Goal: Information Seeking & Learning: Compare options

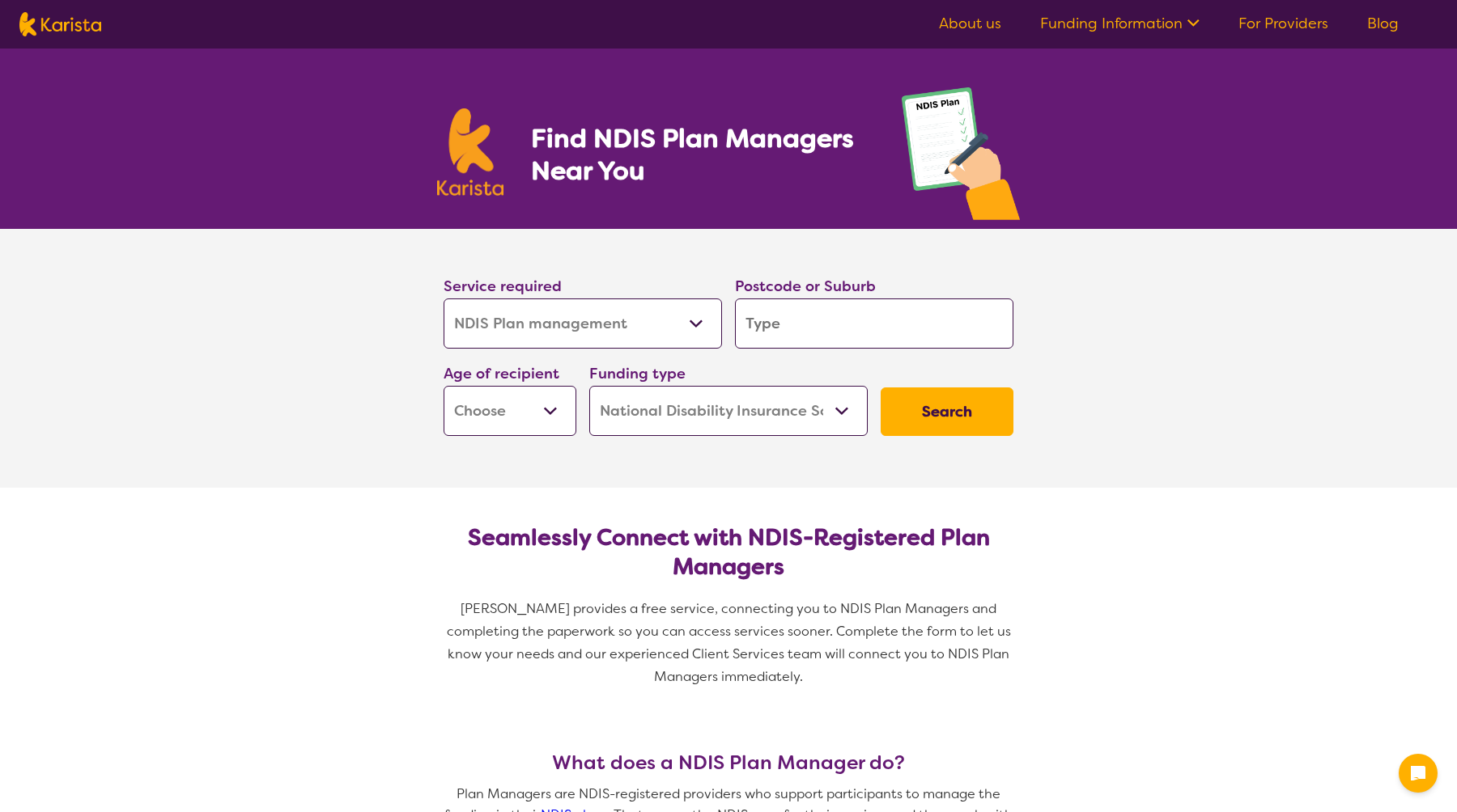
select select "NDIS Plan management"
select select "NDIS"
select select "NDIS Plan management"
select select "NDIS"
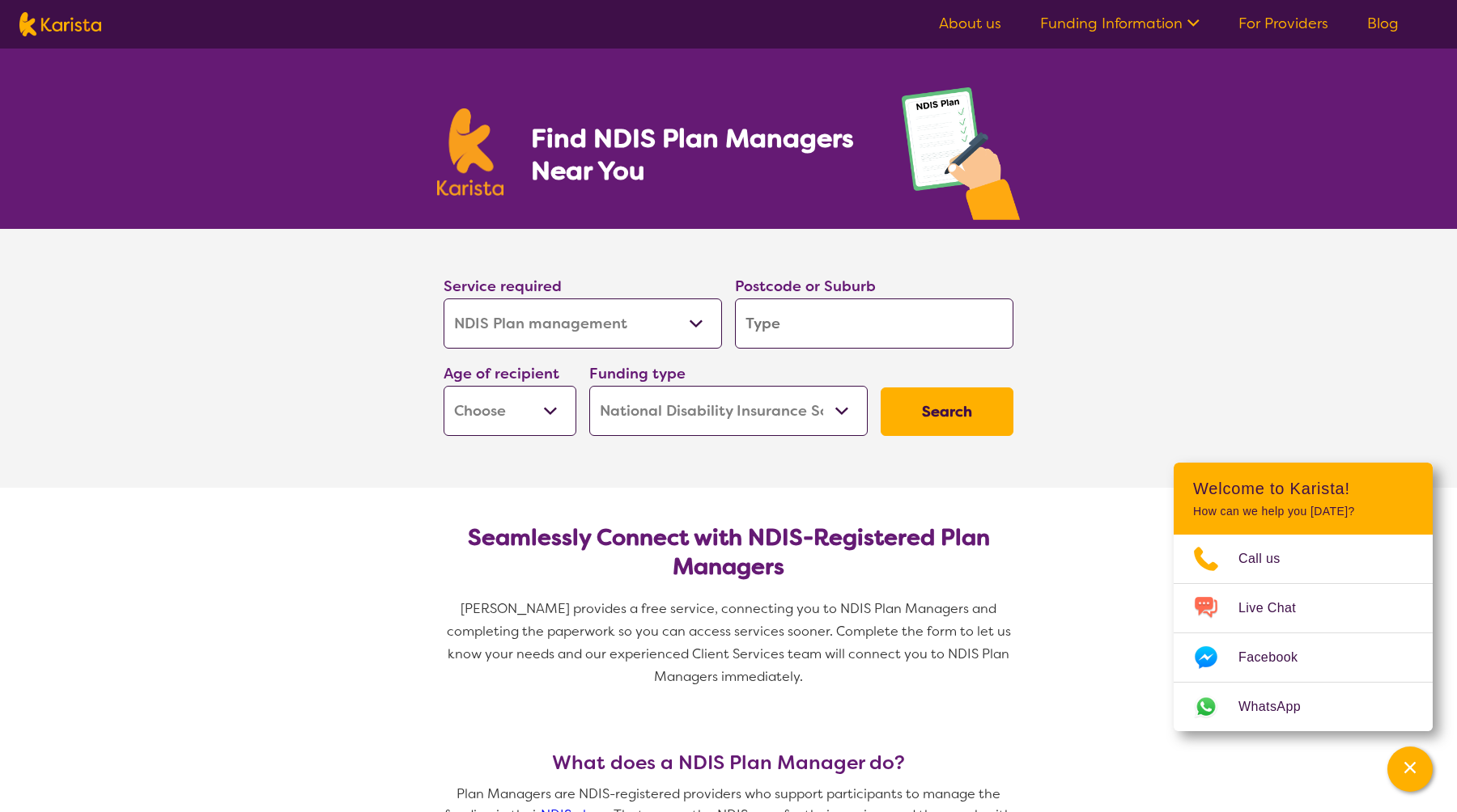
click at [779, 326] on input "search" at bounding box center [874, 324] width 278 height 50
type input "3190"
click at [555, 415] on select "Early Childhood - 0 to 9 Child - 10 to 11 Adolescent - 12 to 17 Adult - 18 to 6…" at bounding box center [510, 411] width 133 height 50
select select "AD"
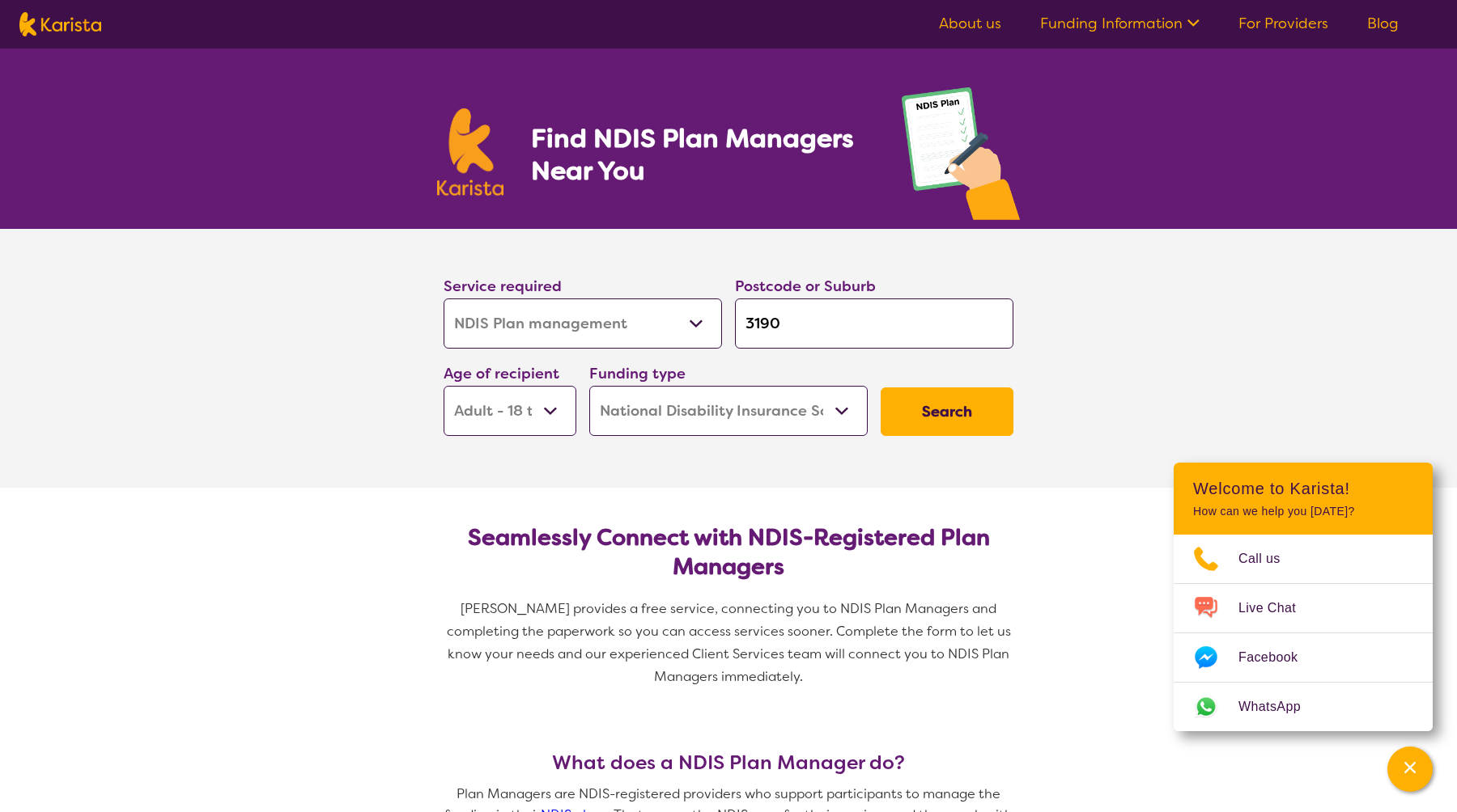
select select "AD"
click at [840, 410] on select "Home Care Package (HCP) National Disability Insurance Scheme (NDIS) I don't know" at bounding box center [728, 411] width 278 height 50
click at [917, 415] on button "Search" at bounding box center [947, 412] width 133 height 48
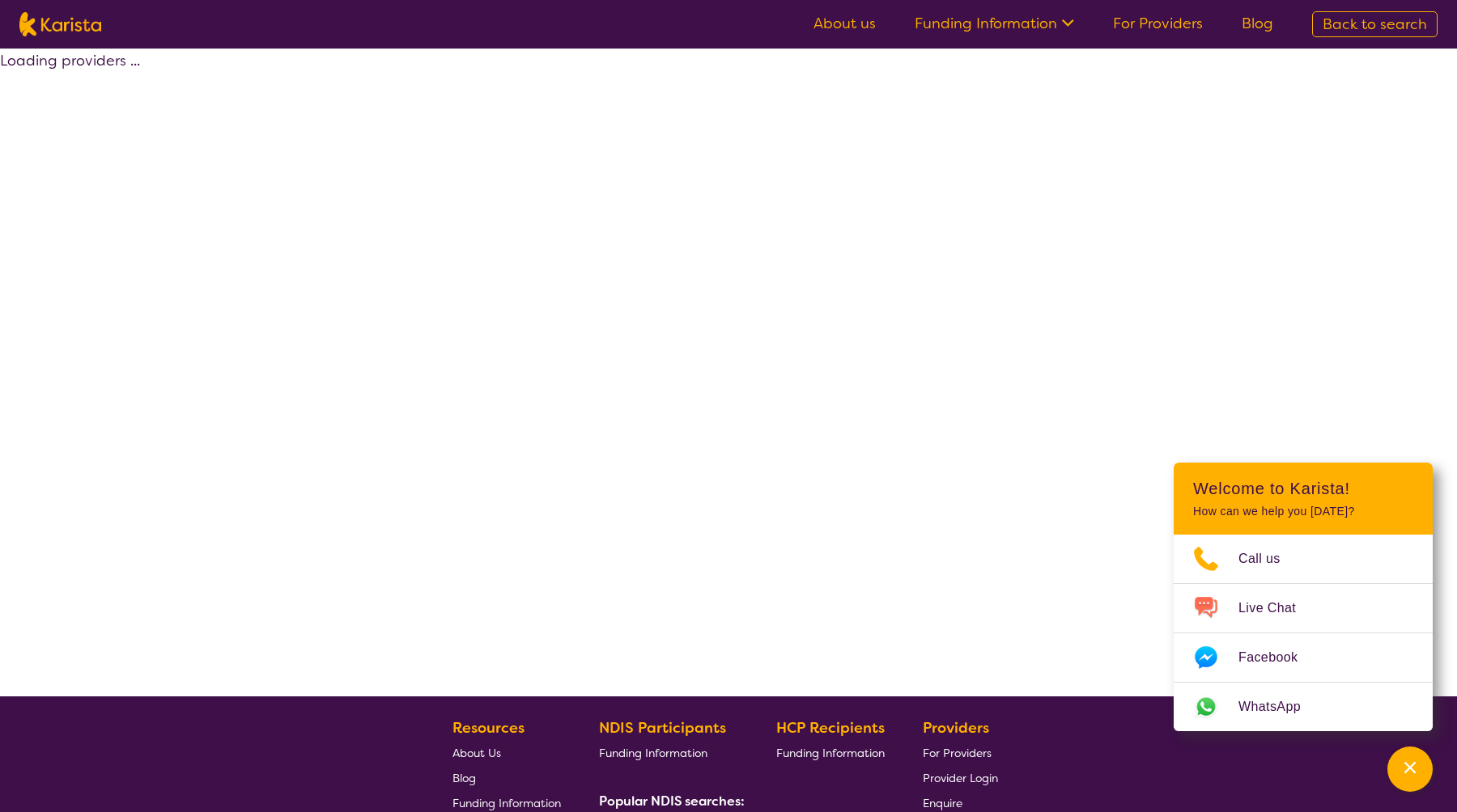
select select "by_score"
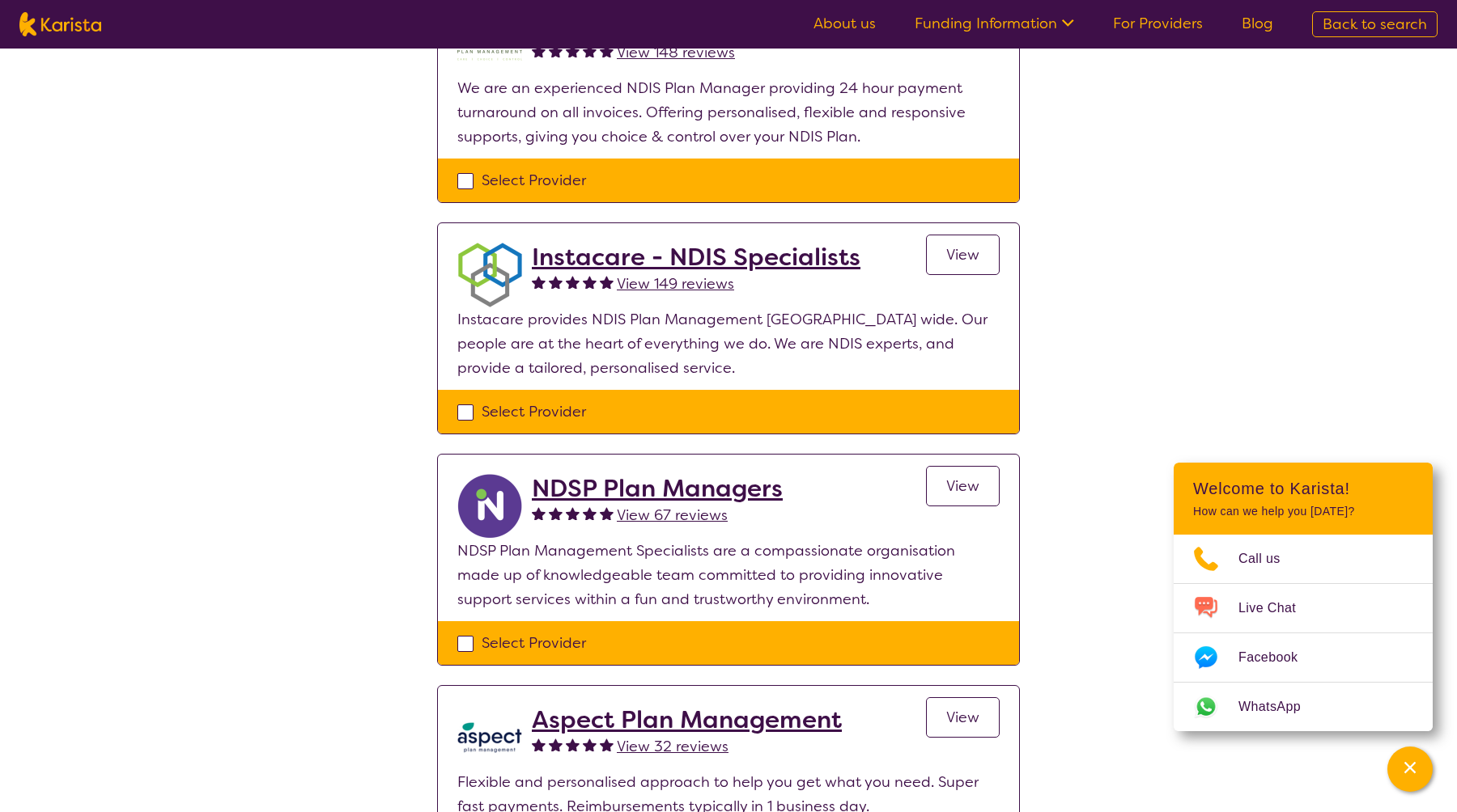
scroll to position [922, 0]
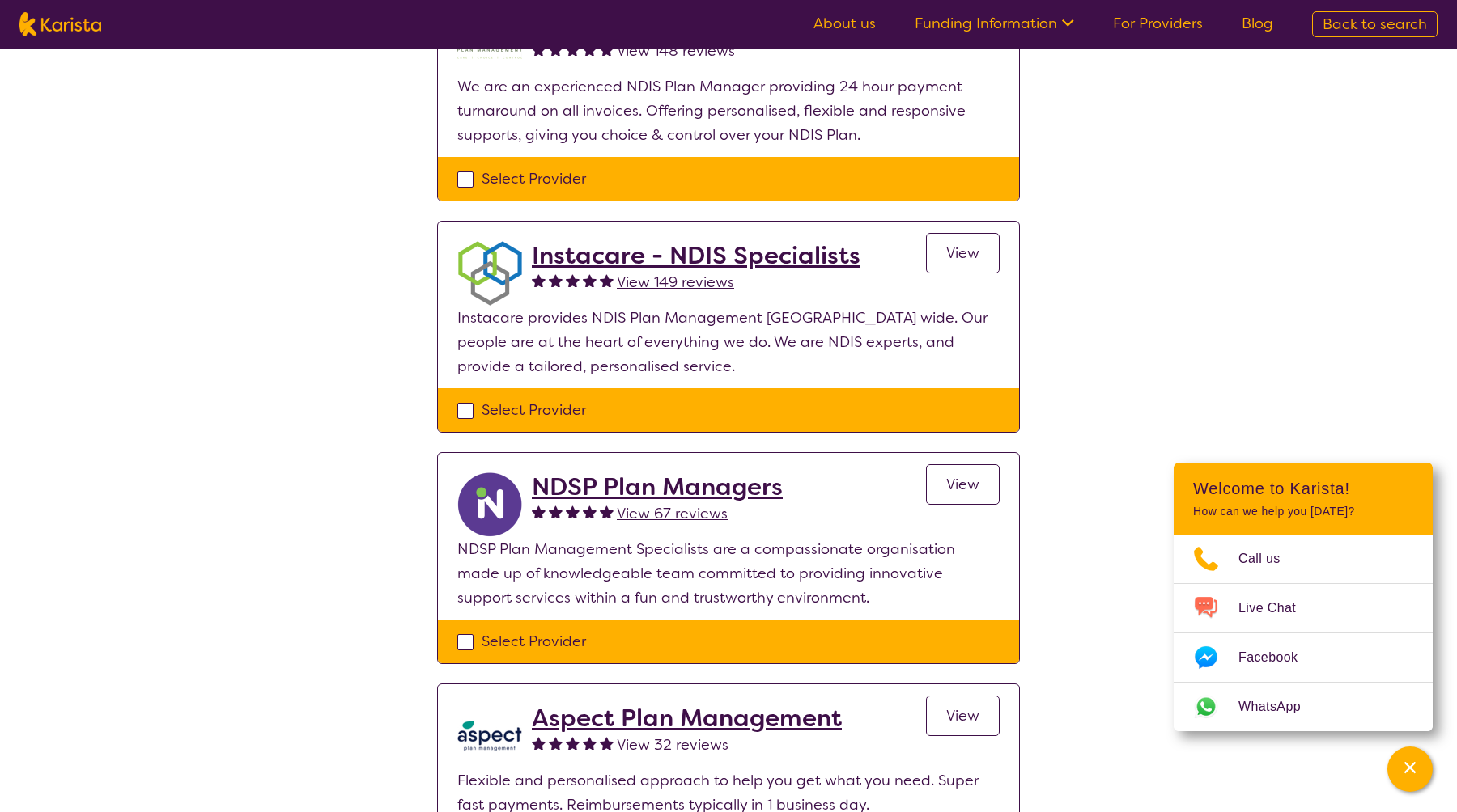
click at [579, 254] on h2 "Instacare - NDIS Specialists" at bounding box center [696, 256] width 329 height 29
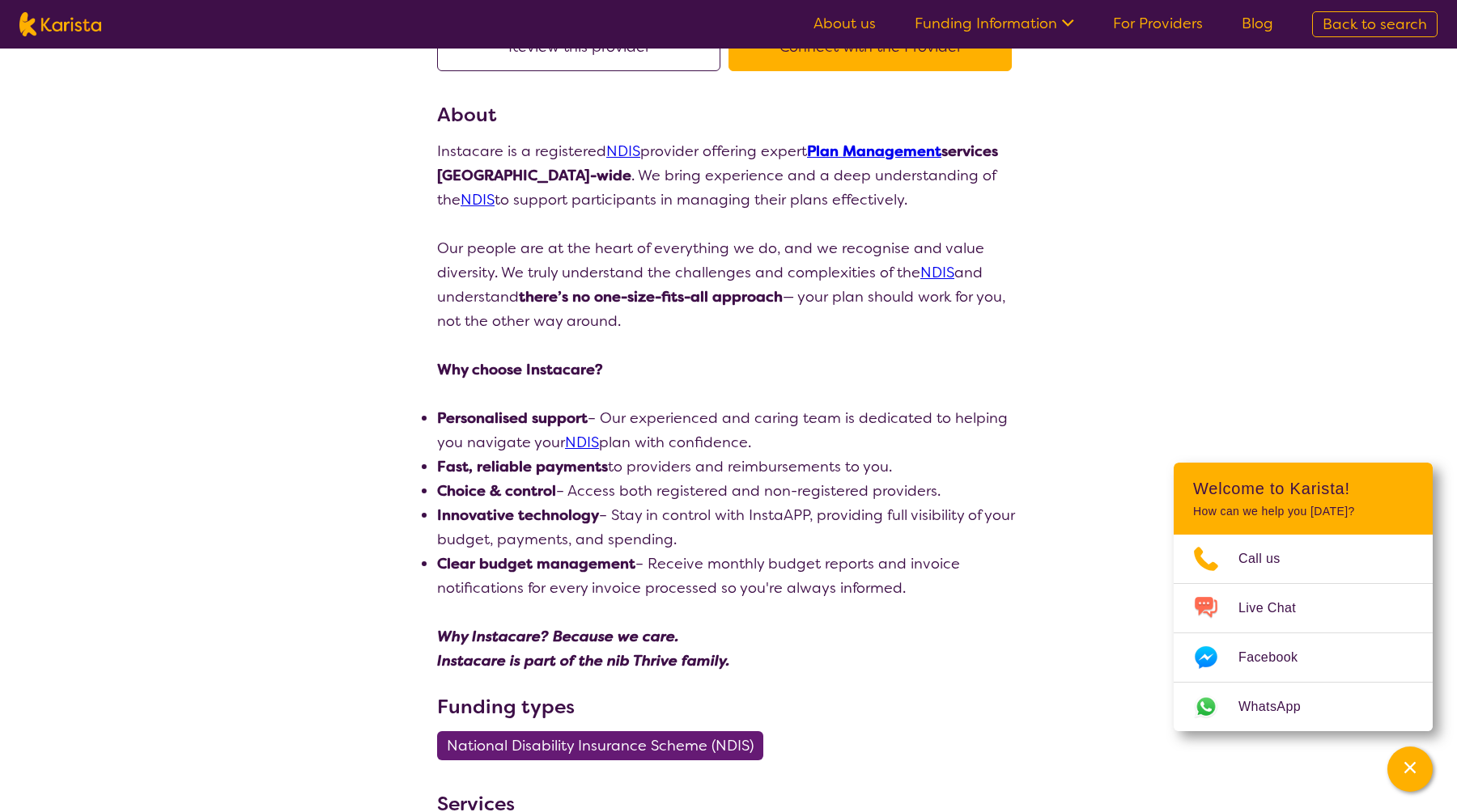
scroll to position [168, 0]
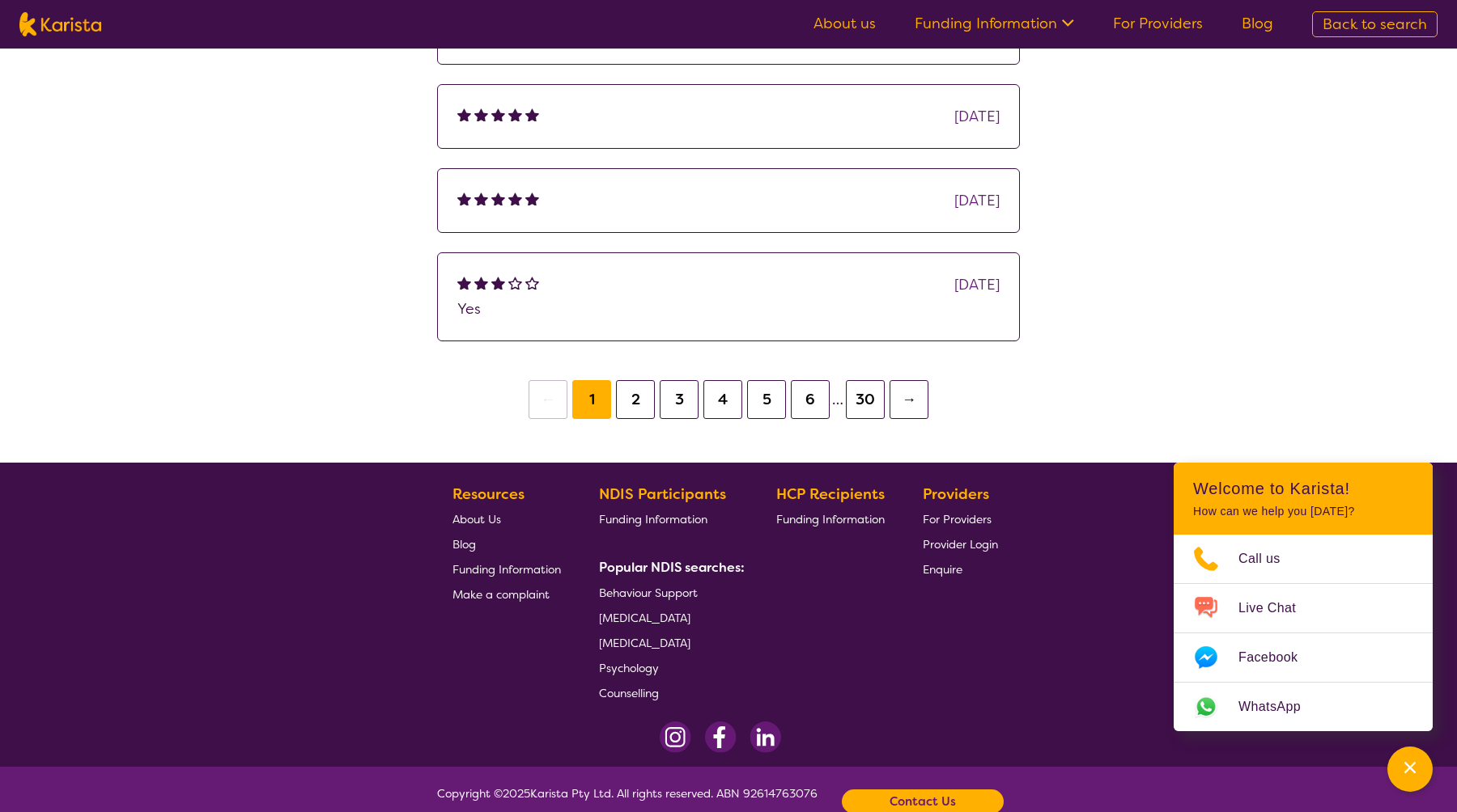
scroll to position [922, 0]
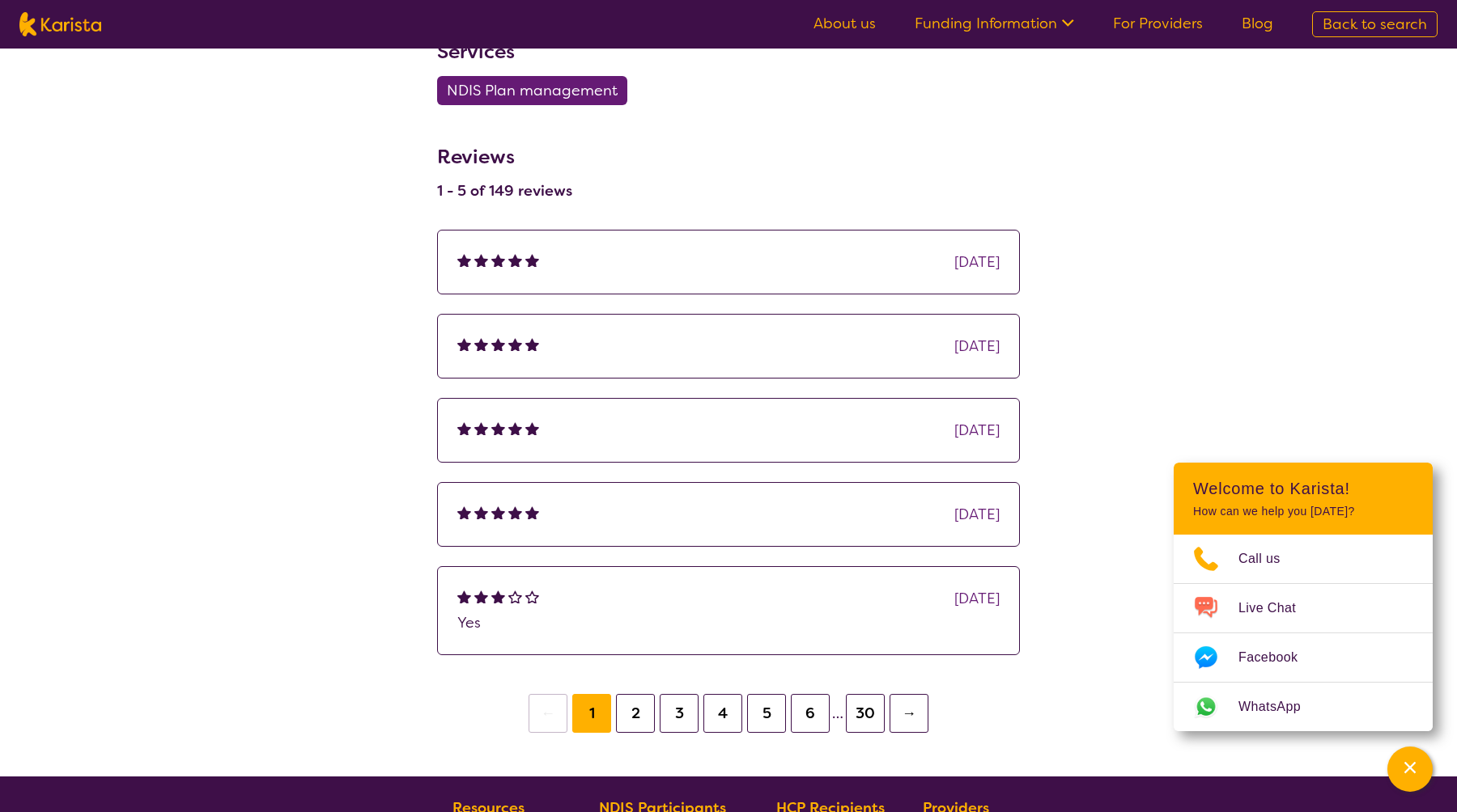
select select "by_score"
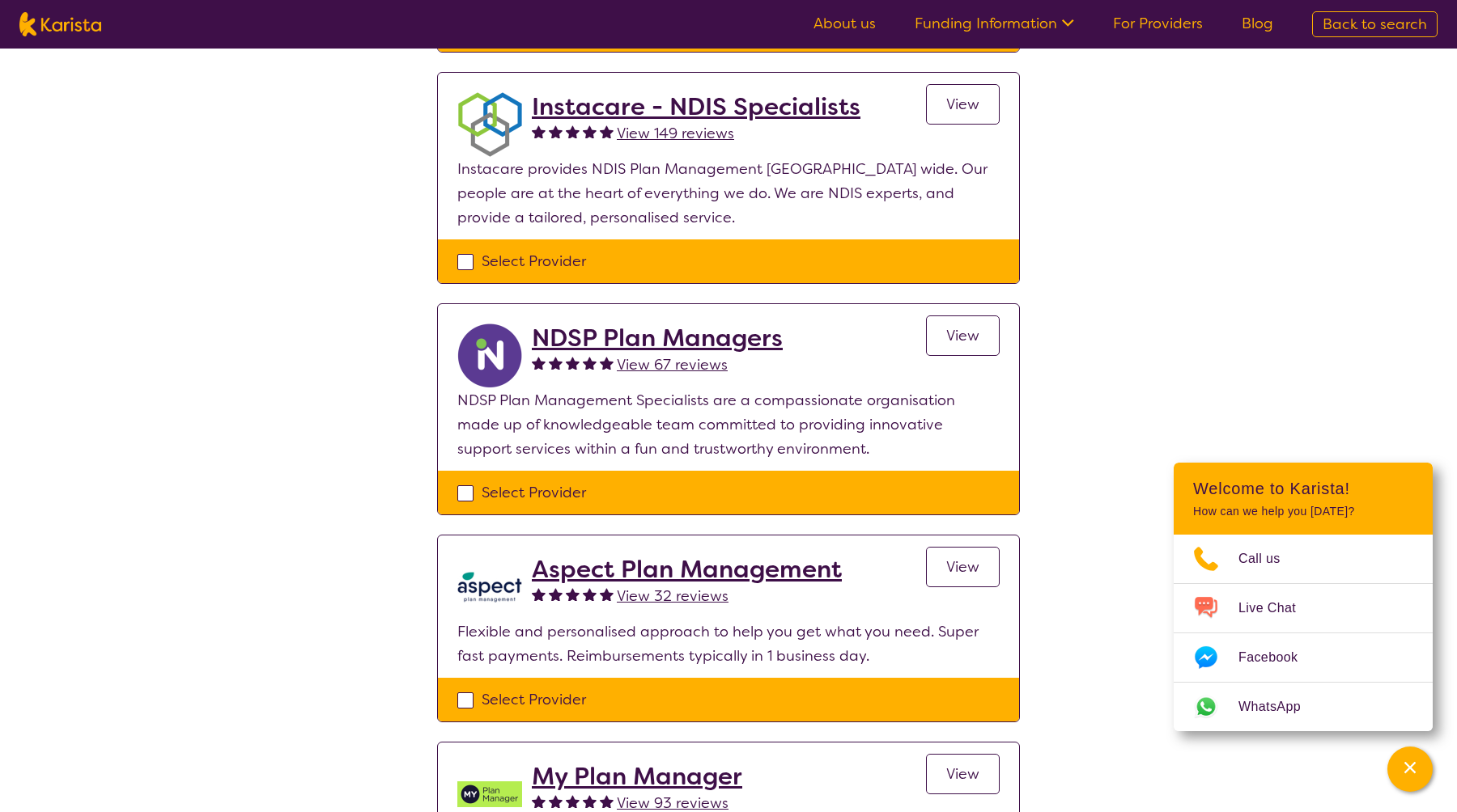
scroll to position [1071, 0]
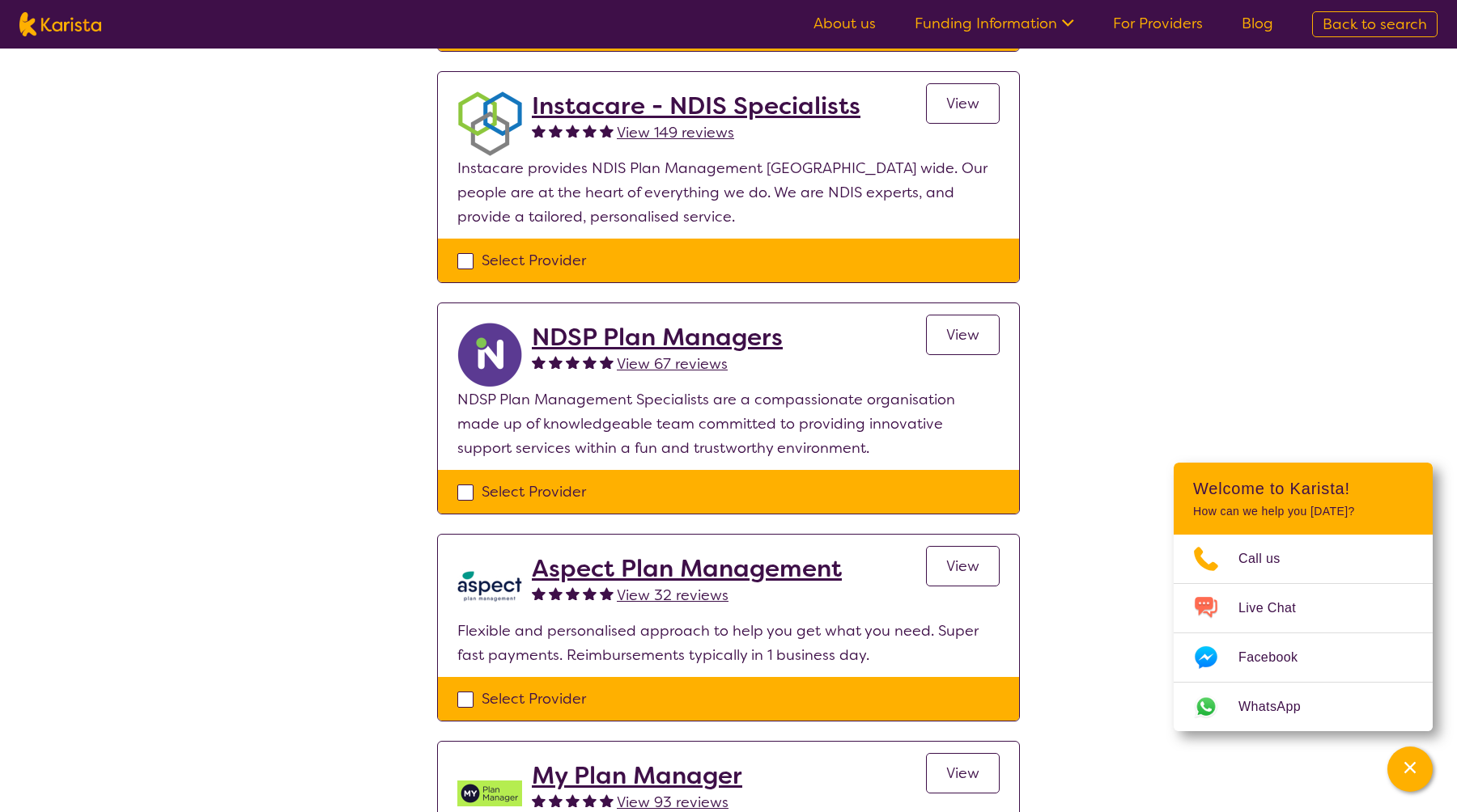
click at [683, 572] on h2 "Aspect Plan Management" at bounding box center [686, 569] width 310 height 29
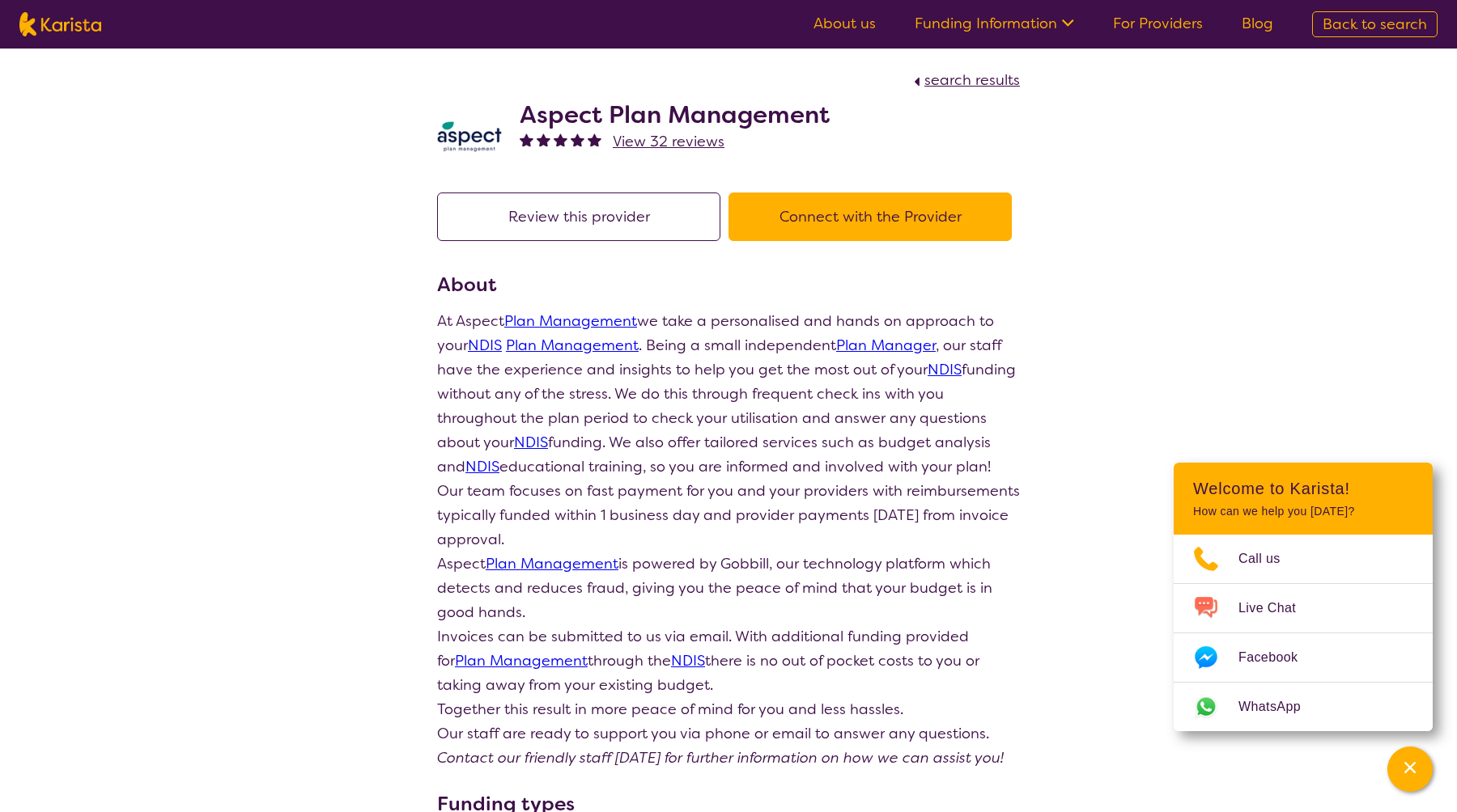
click at [548, 325] on link "Plan Management" at bounding box center [571, 321] width 133 height 20
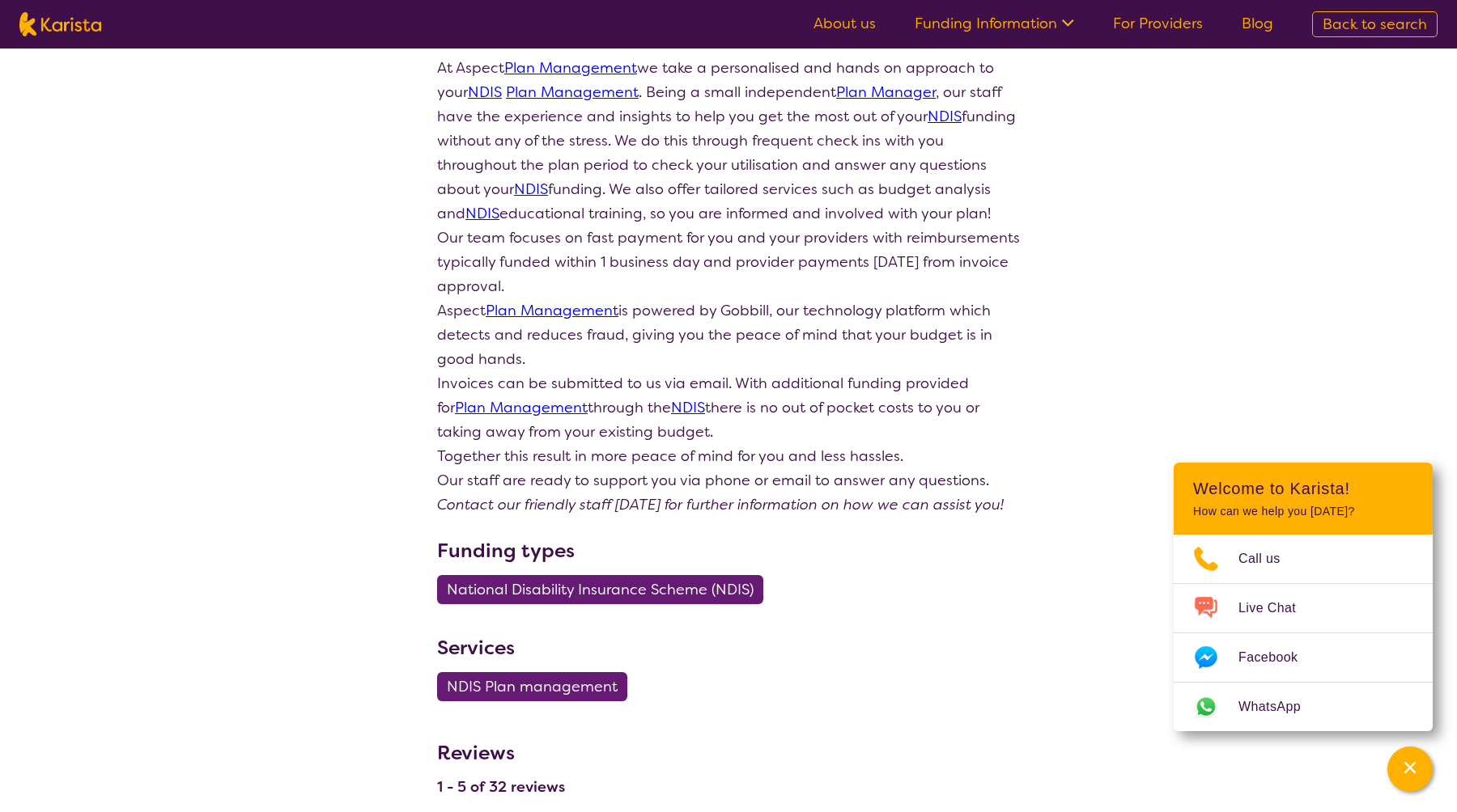
scroll to position [275, 0]
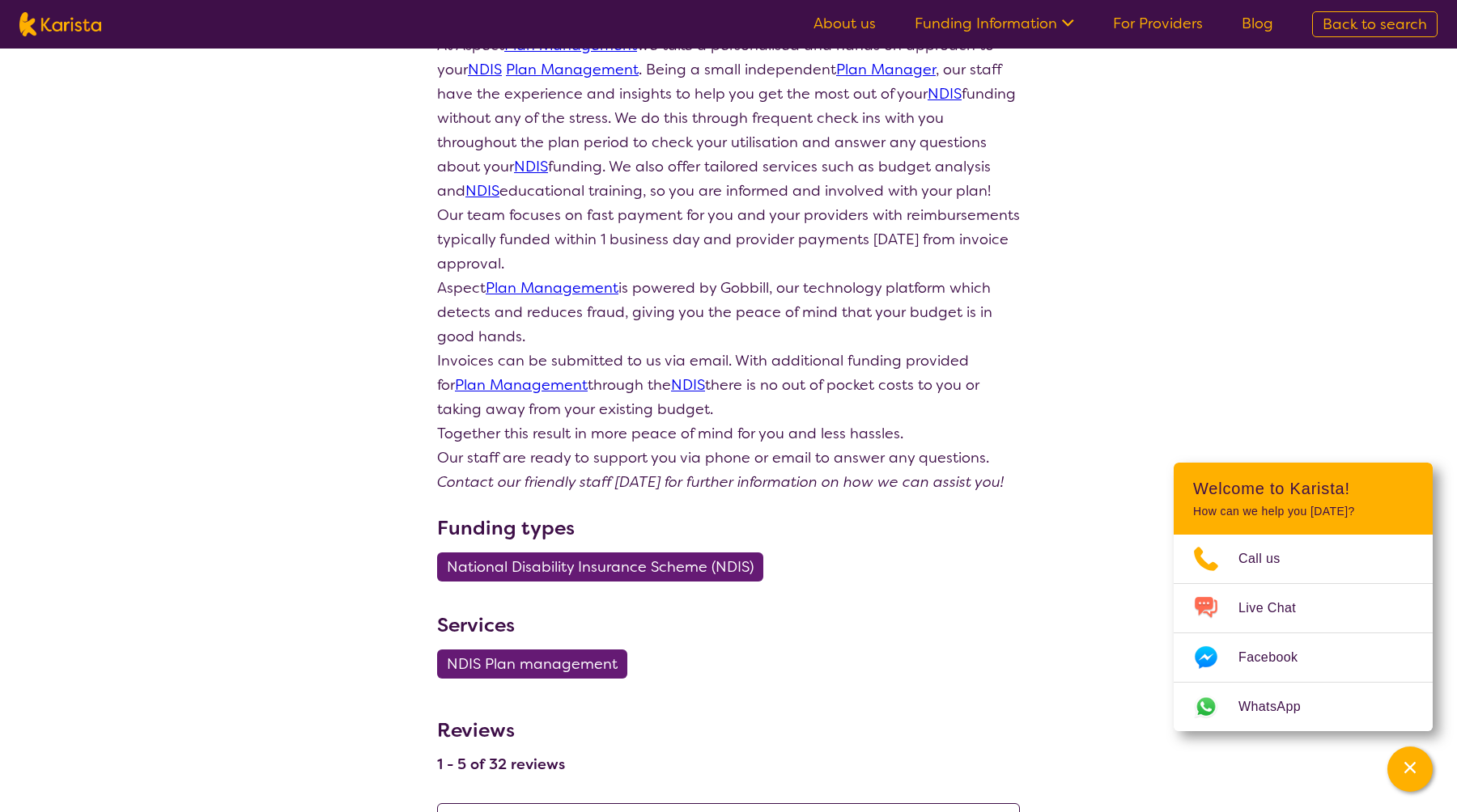
click at [746, 289] on p "Aspect Plan Management is powered by Gobbill, our technology platform which det…" at bounding box center [728, 311] width 583 height 73
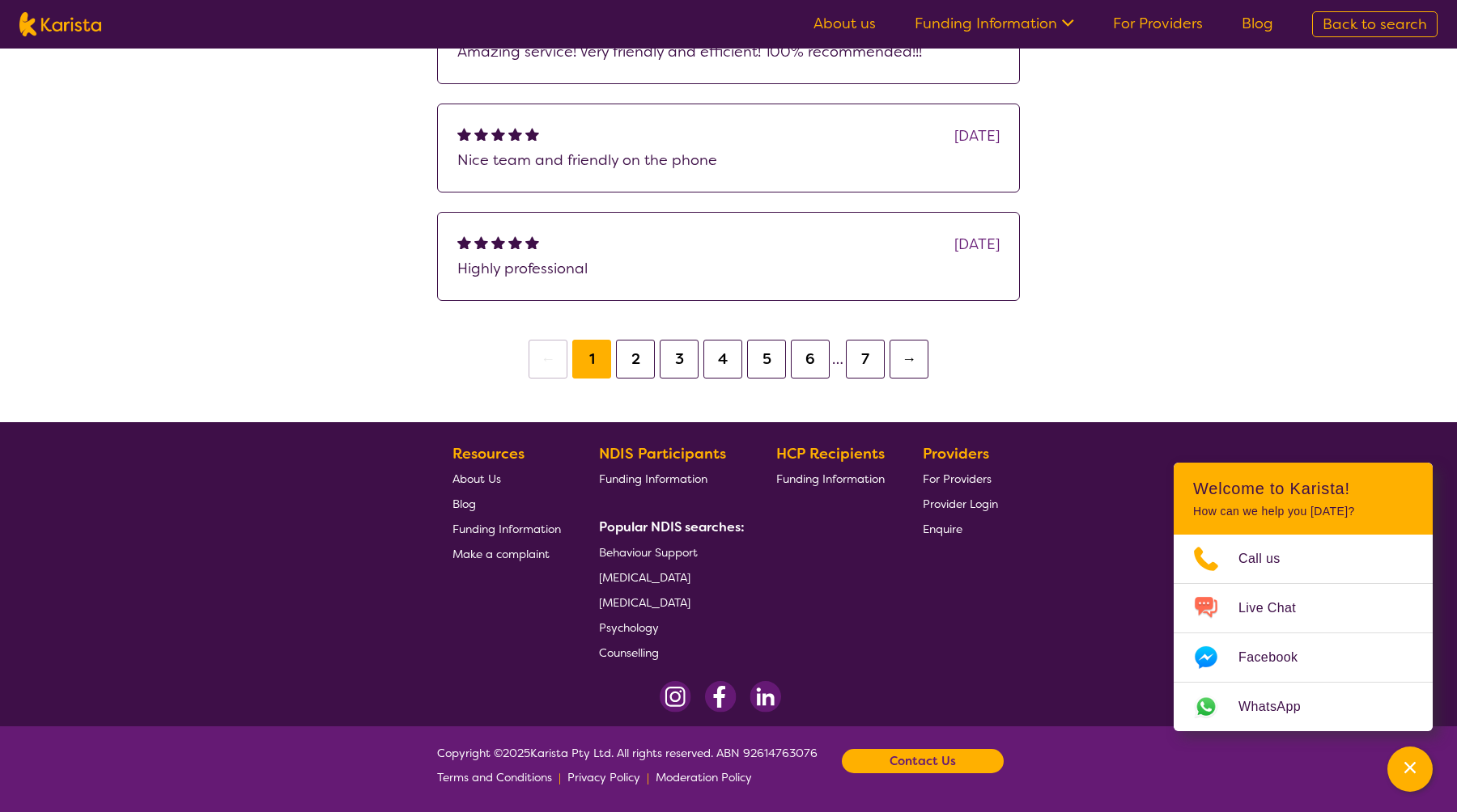
scroll to position [276, 0]
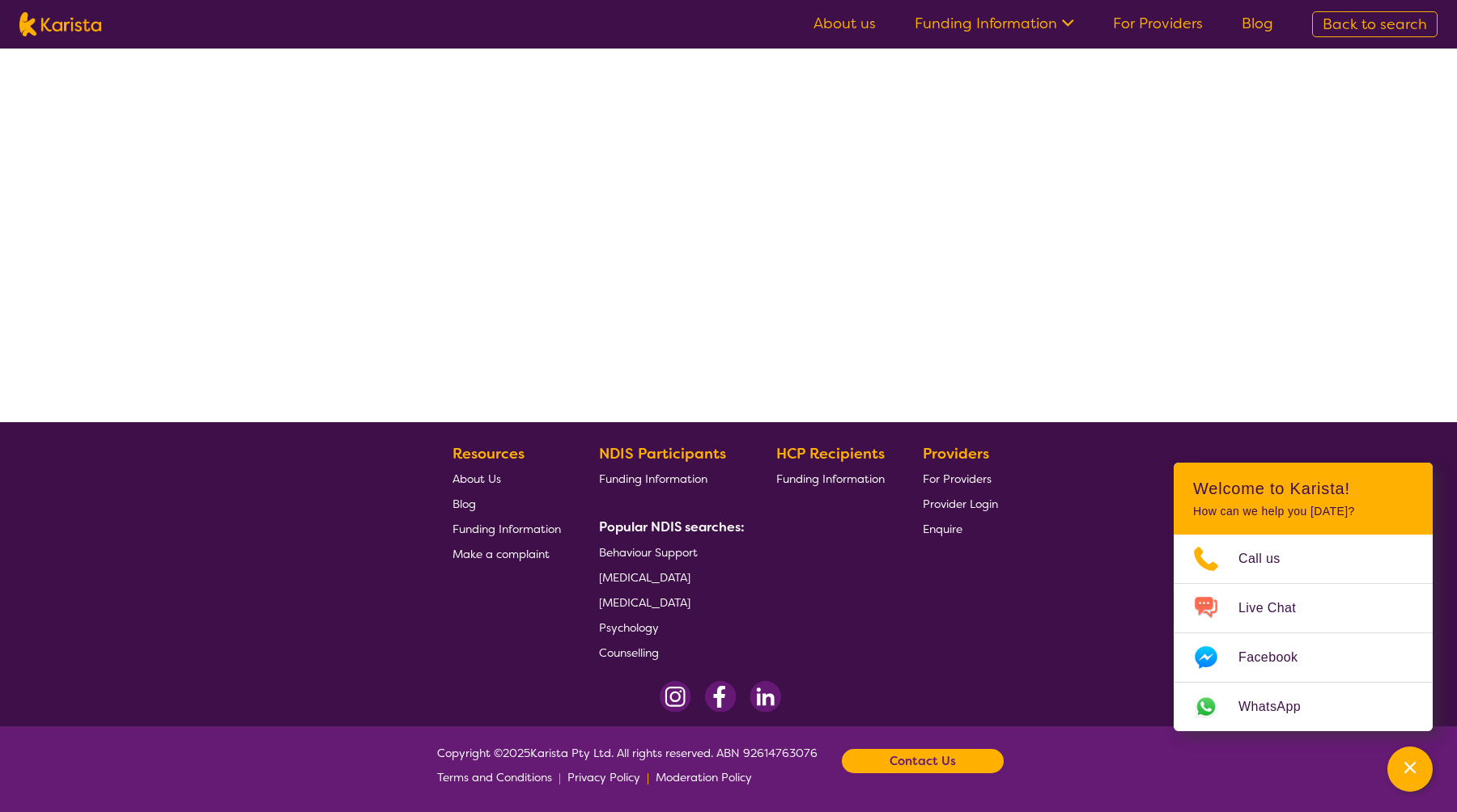
select select "by_score"
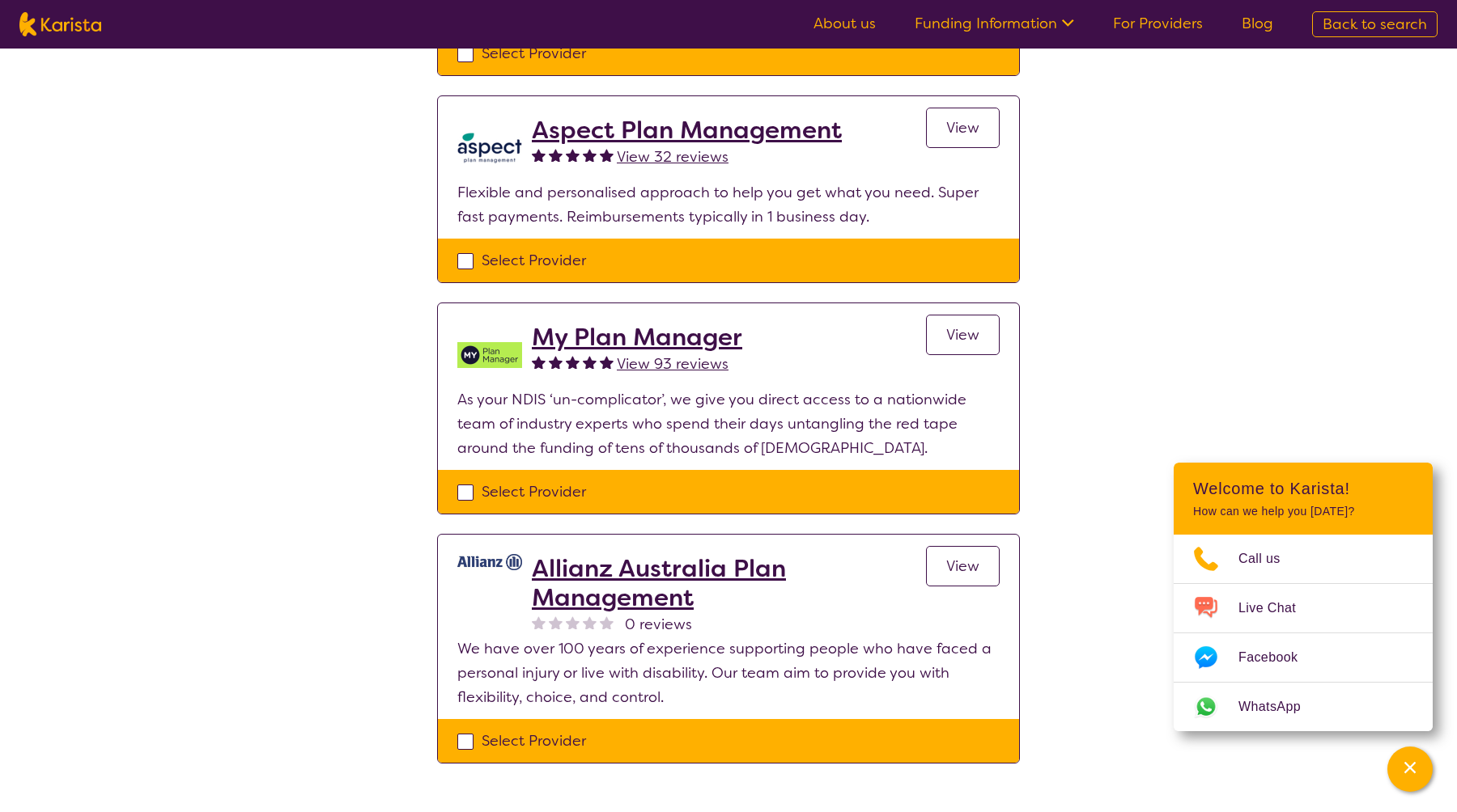
scroll to position [1511, 0]
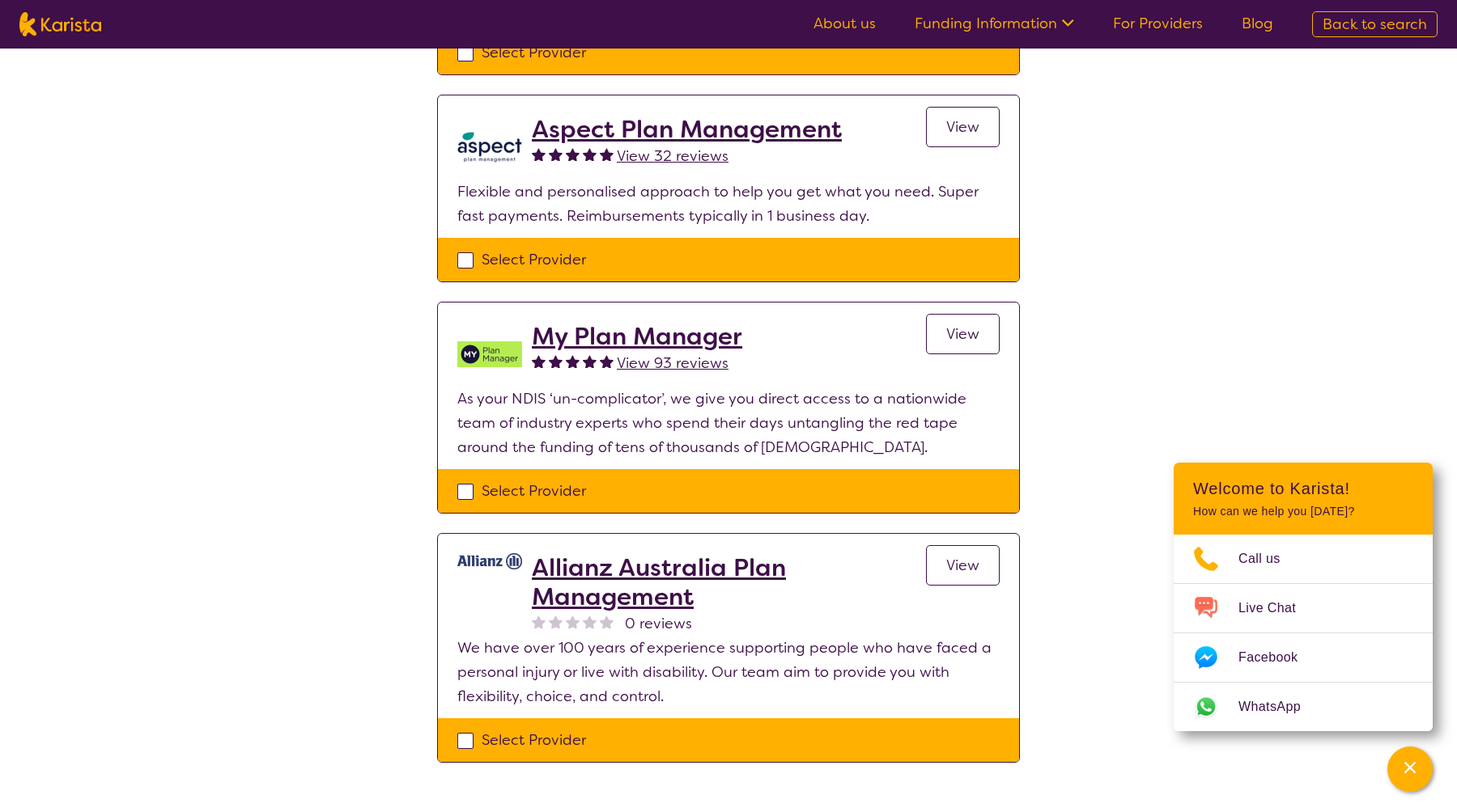
click at [669, 339] on h2 "My Plan Manager" at bounding box center [636, 336] width 210 height 29
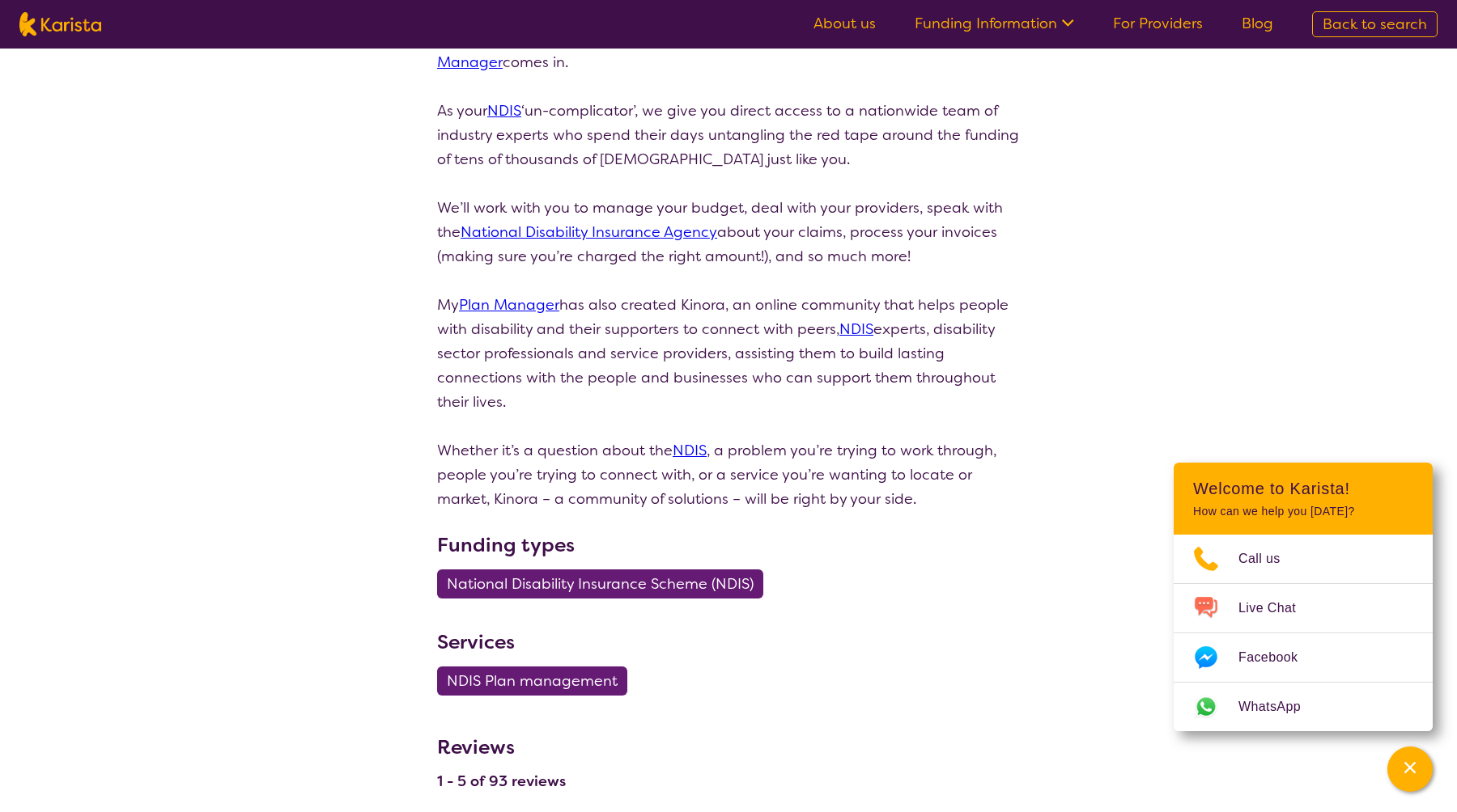
scroll to position [422, 0]
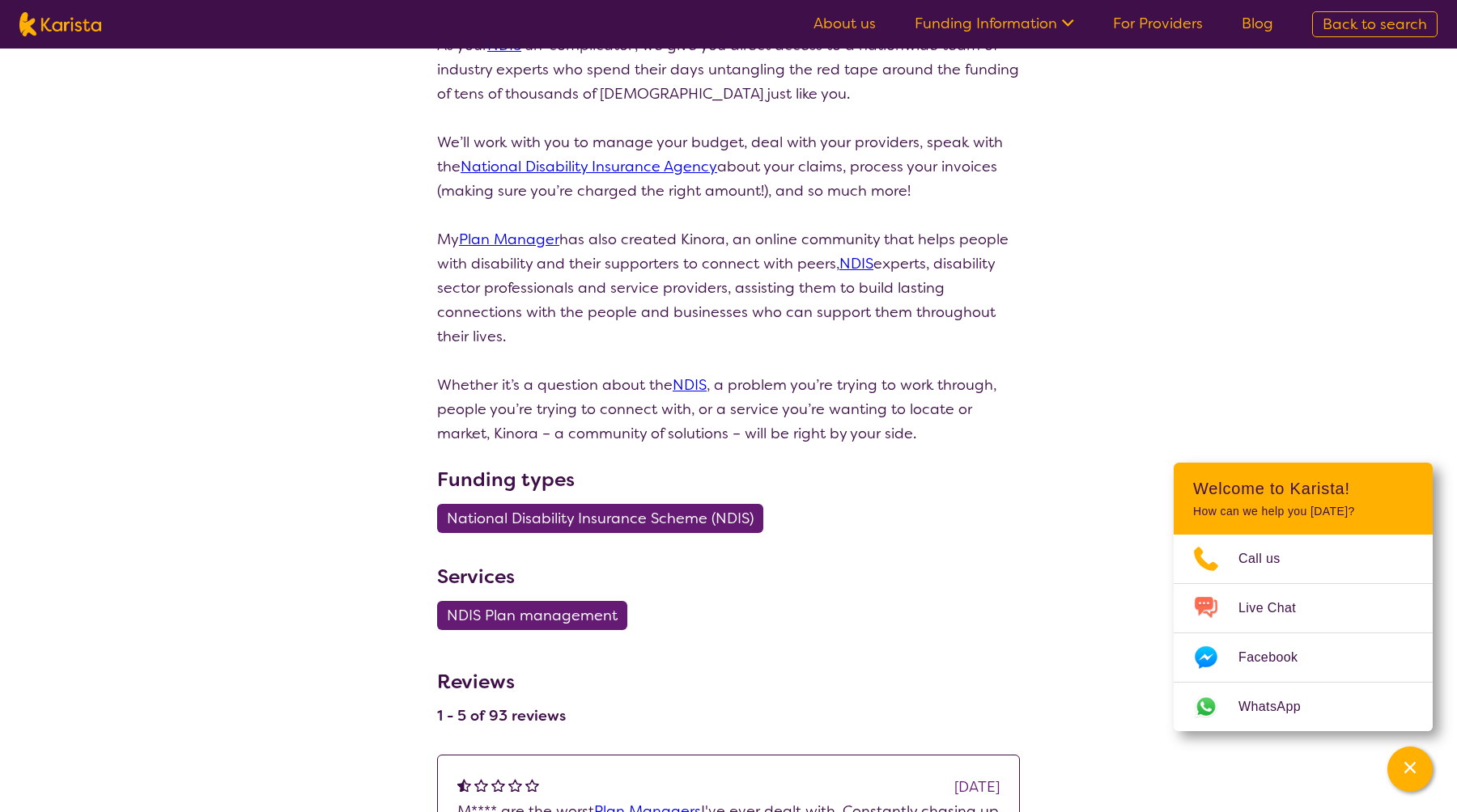
select select "by_score"
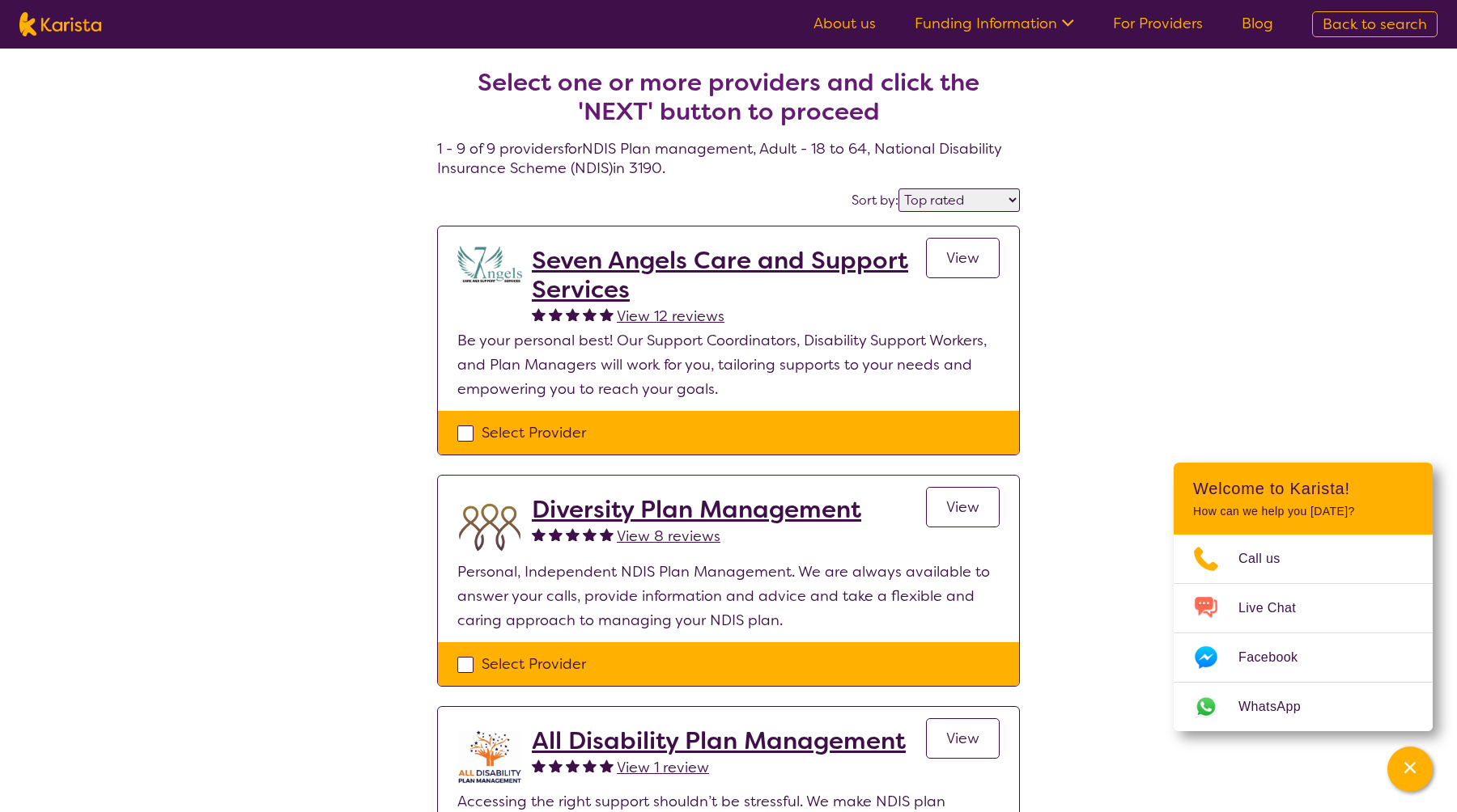
click at [712, 266] on h2 "Seven Angels Care and Support Services" at bounding box center [728, 275] width 394 height 58
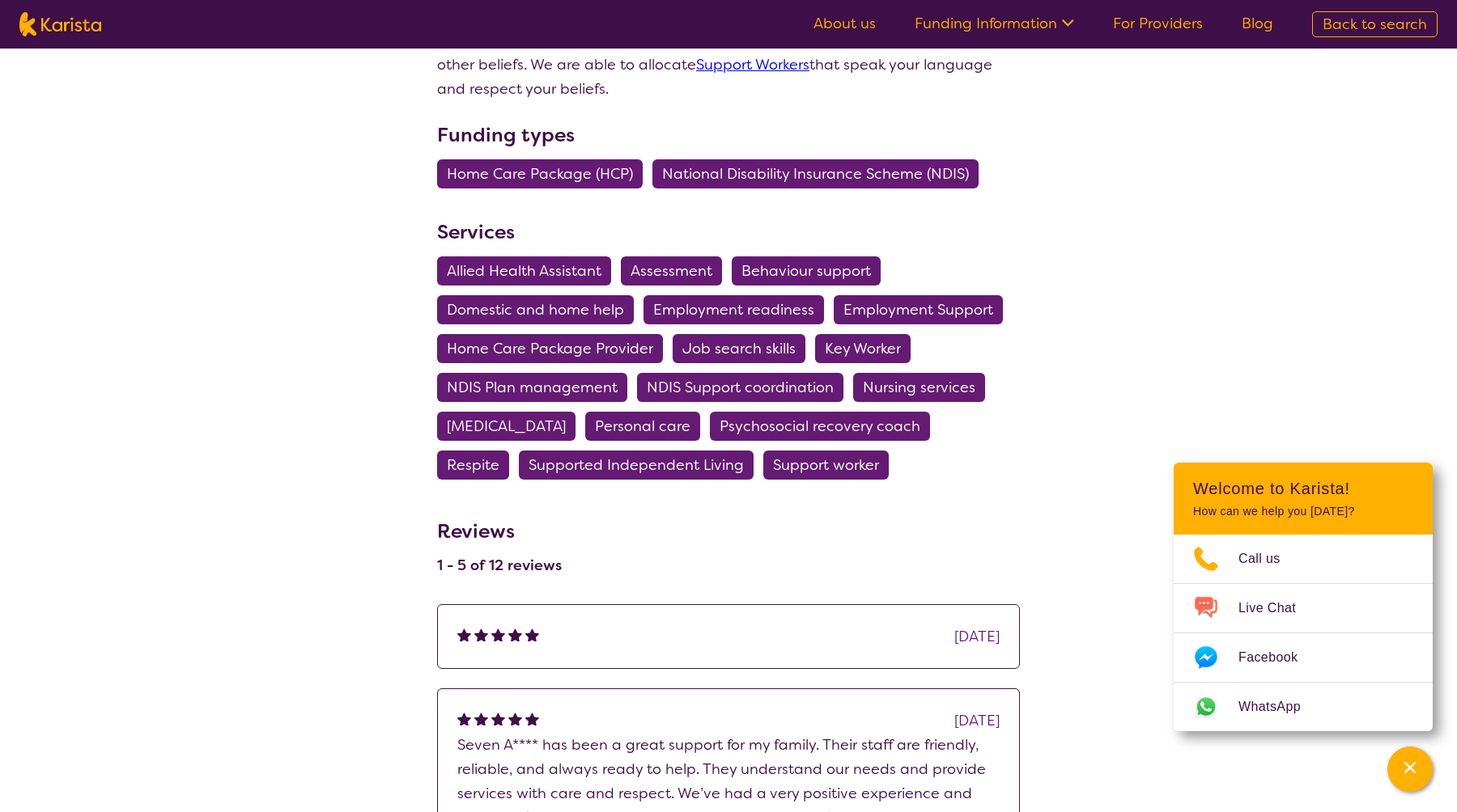
scroll to position [500, 0]
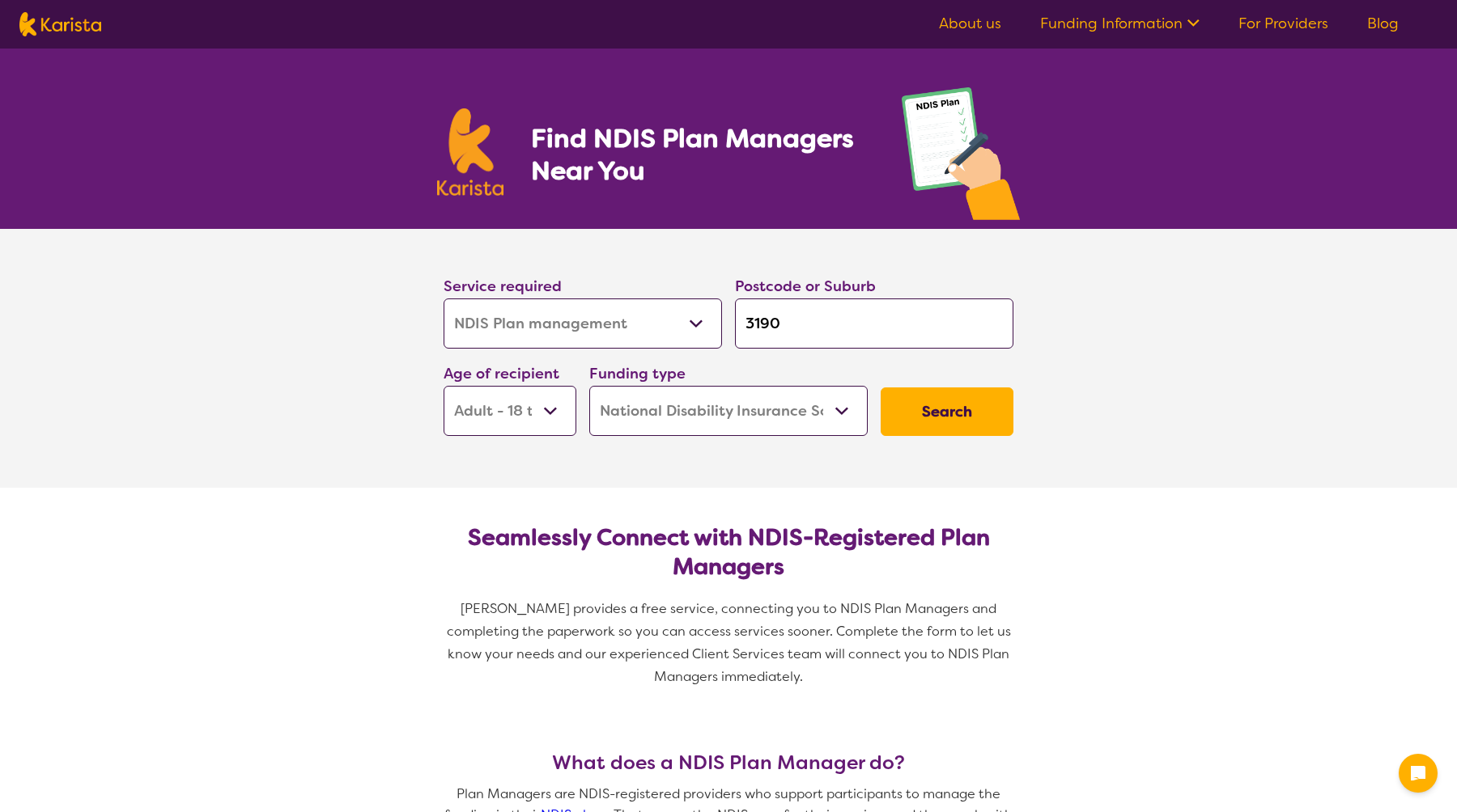
select select "NDIS Plan management"
select select "AD"
select select "NDIS"
select select "NDIS Plan management"
select select "AD"
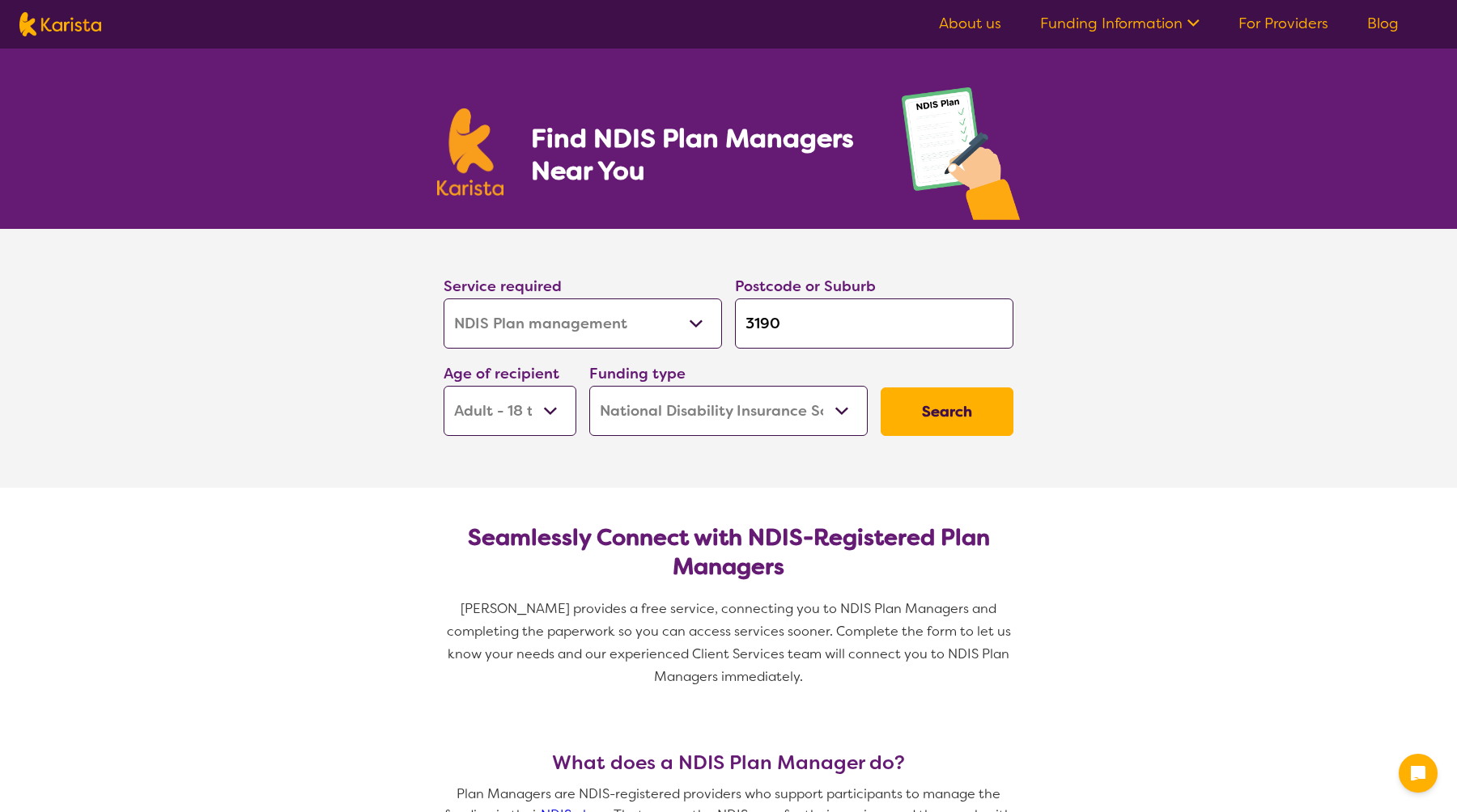
select select "NDIS"
